Goal: Information Seeking & Learning: Understand process/instructions

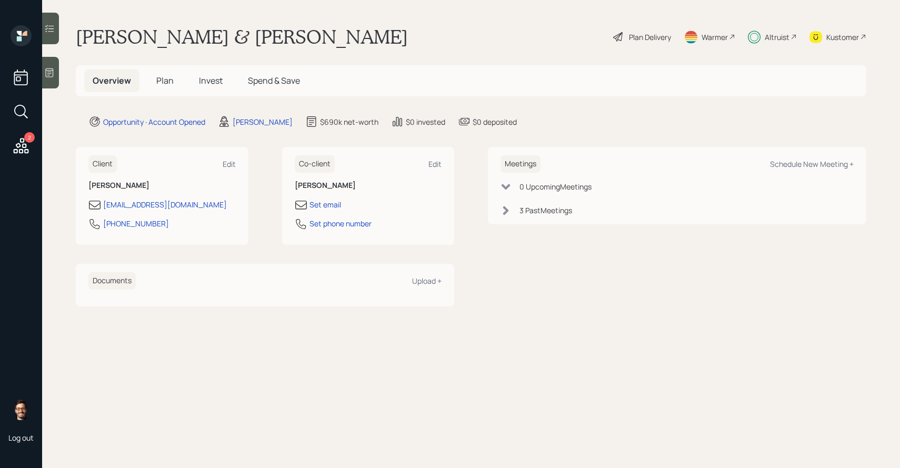
click at [162, 78] on span "Plan" at bounding box center [164, 81] width 17 height 12
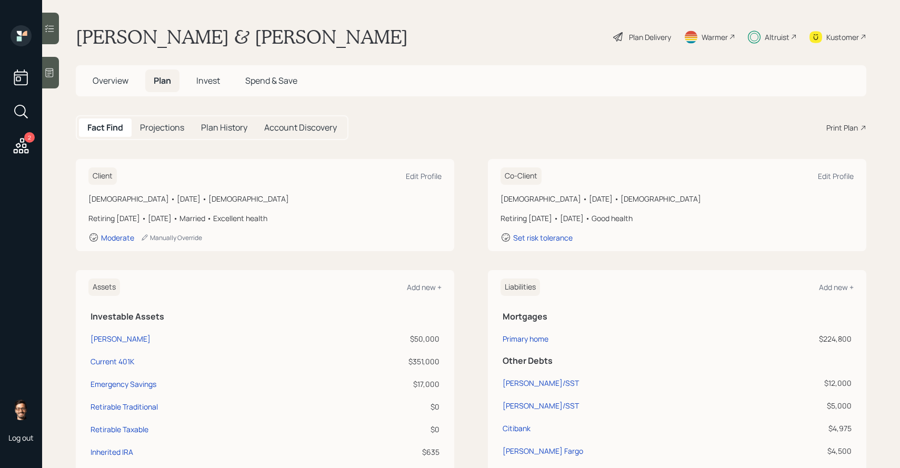
click at [116, 75] on span "Overview" at bounding box center [111, 81] width 36 height 12
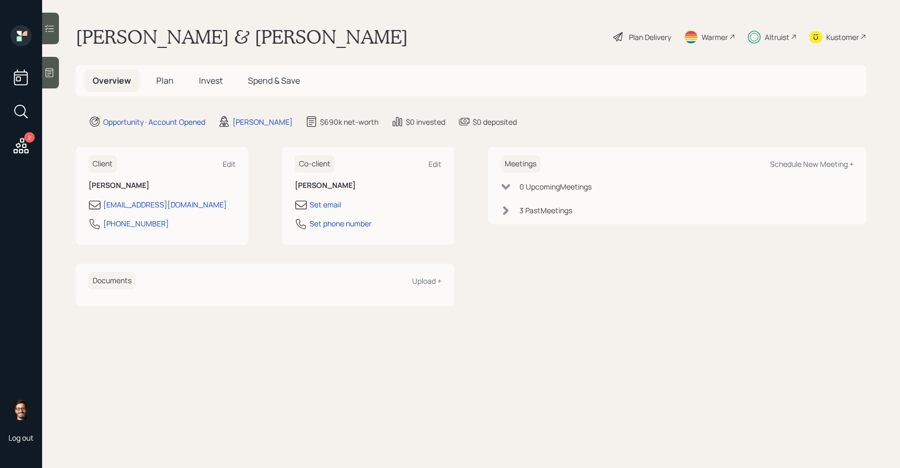
click at [209, 82] on span "Invest" at bounding box center [211, 81] width 24 height 12
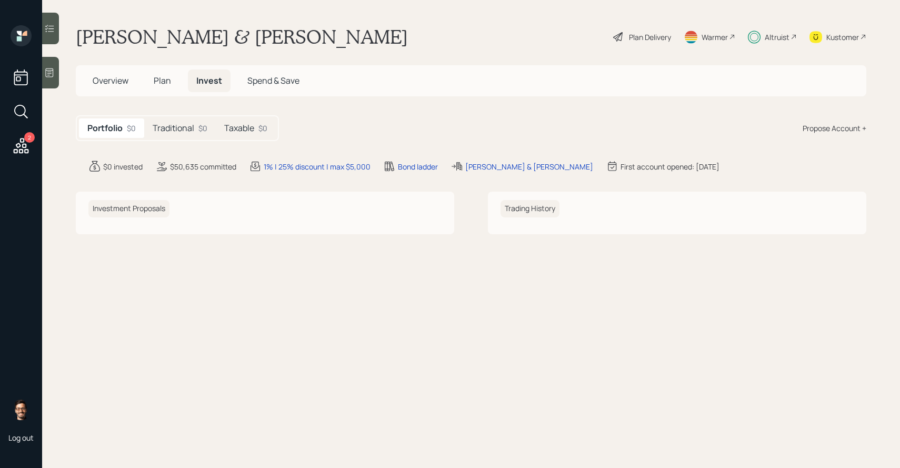
click at [170, 73] on h5 "Plan" at bounding box center [162, 80] width 34 height 23
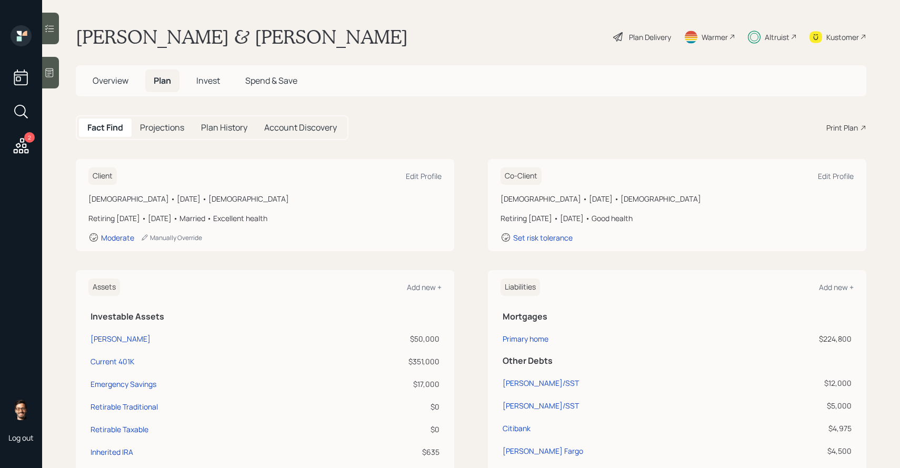
click at [166, 78] on span "Plan" at bounding box center [162, 81] width 17 height 12
click at [661, 34] on div "Plan Delivery" at bounding box center [650, 37] width 42 height 11
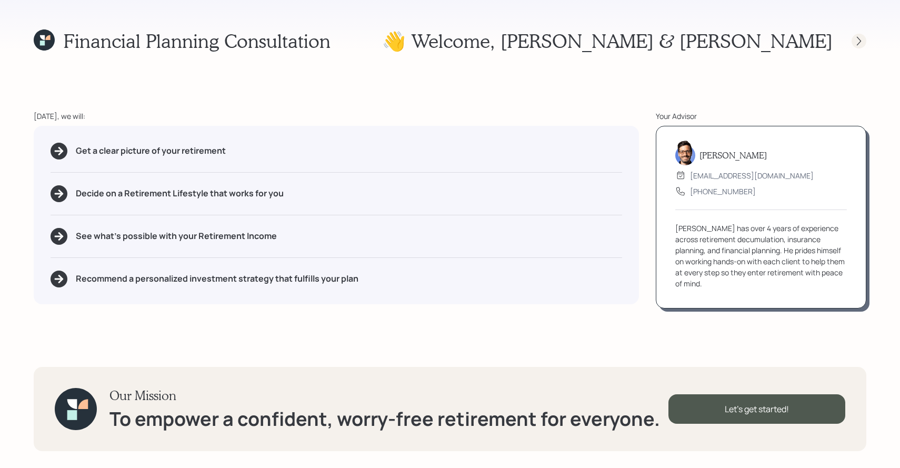
click at [861, 41] on icon at bounding box center [858, 41] width 11 height 11
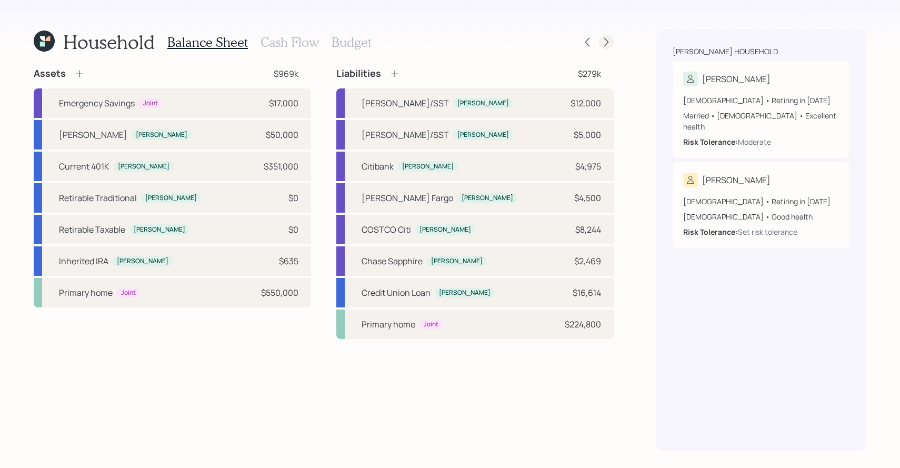
click at [610, 36] on div at bounding box center [606, 42] width 15 height 15
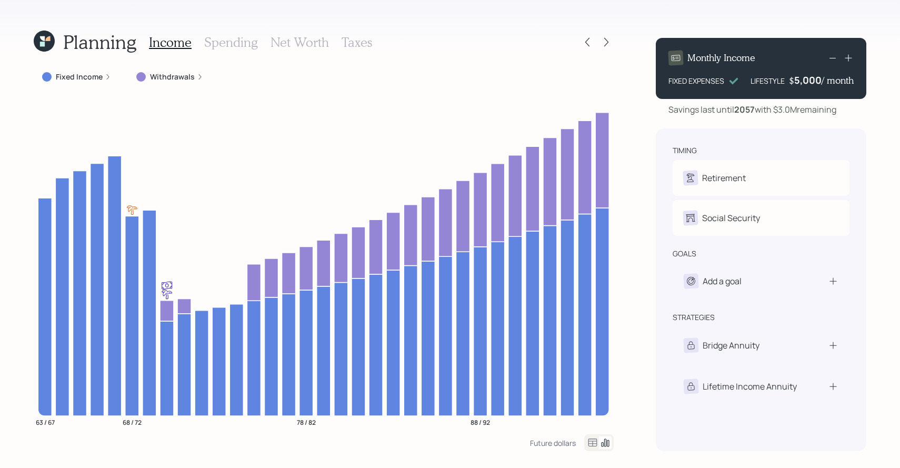
click at [92, 74] on label "Fixed Income" at bounding box center [79, 77] width 47 height 11
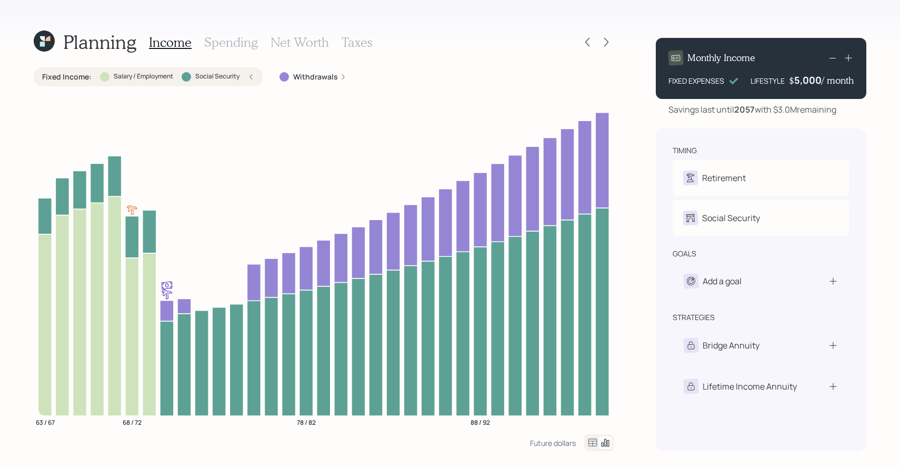
click at [184, 44] on h3 "Income" at bounding box center [170, 42] width 43 height 15
click at [216, 82] on div "Fixed Income : Salary / Employment Social Security" at bounding box center [148, 76] width 229 height 19
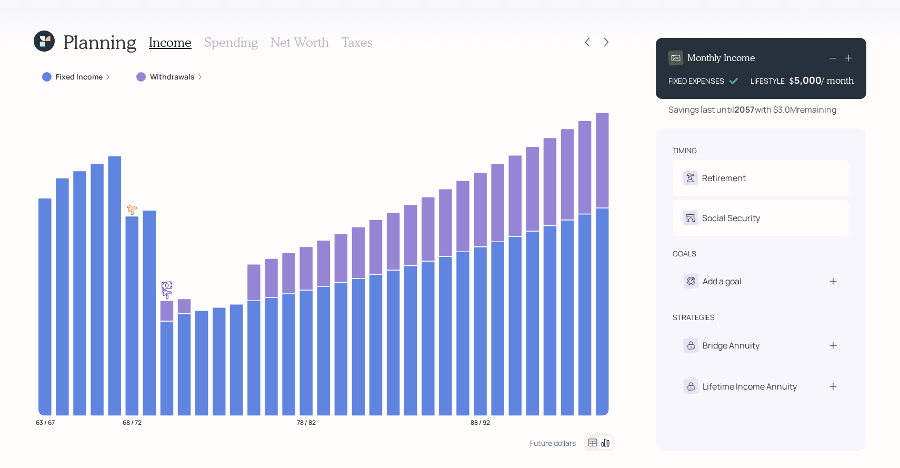
click at [183, 77] on label "Withdrawals" at bounding box center [172, 77] width 45 height 11
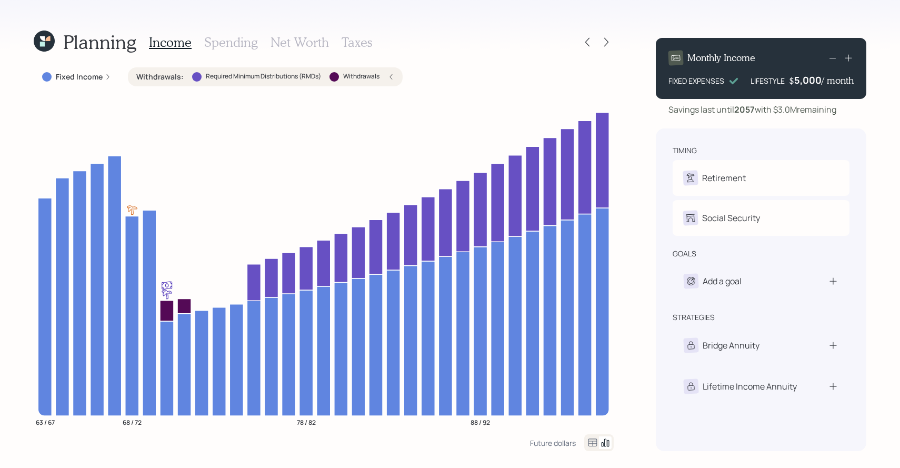
click at [183, 77] on div "Withdrawals : Required Minimum Distributions (RMDs) Withdrawals" at bounding box center [265, 77] width 258 height 11
